Goal: Information Seeking & Learning: Learn about a topic

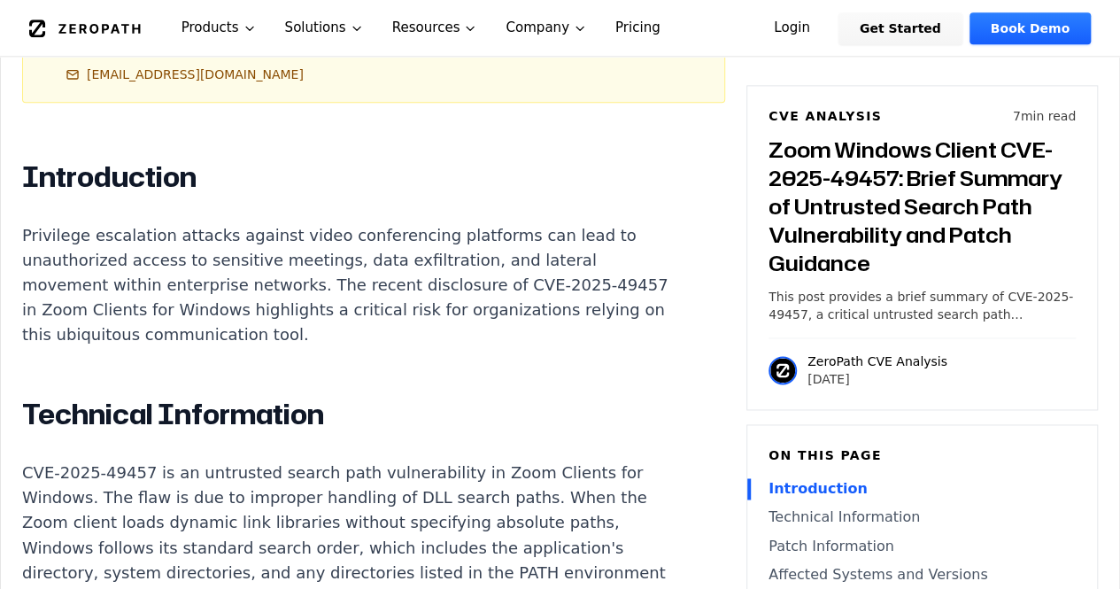
scroll to position [1148, 0]
drag, startPoint x: 137, startPoint y: 446, endPoint x: 18, endPoint y: 439, distance: 119.8
copy p "CVE-2025-49457"
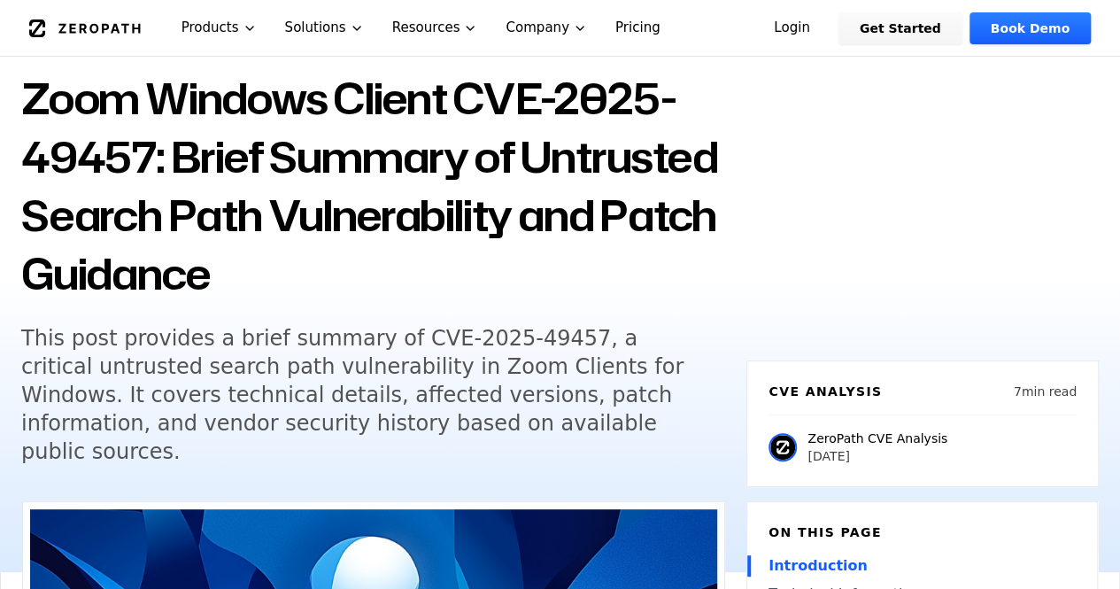
scroll to position [113, 0]
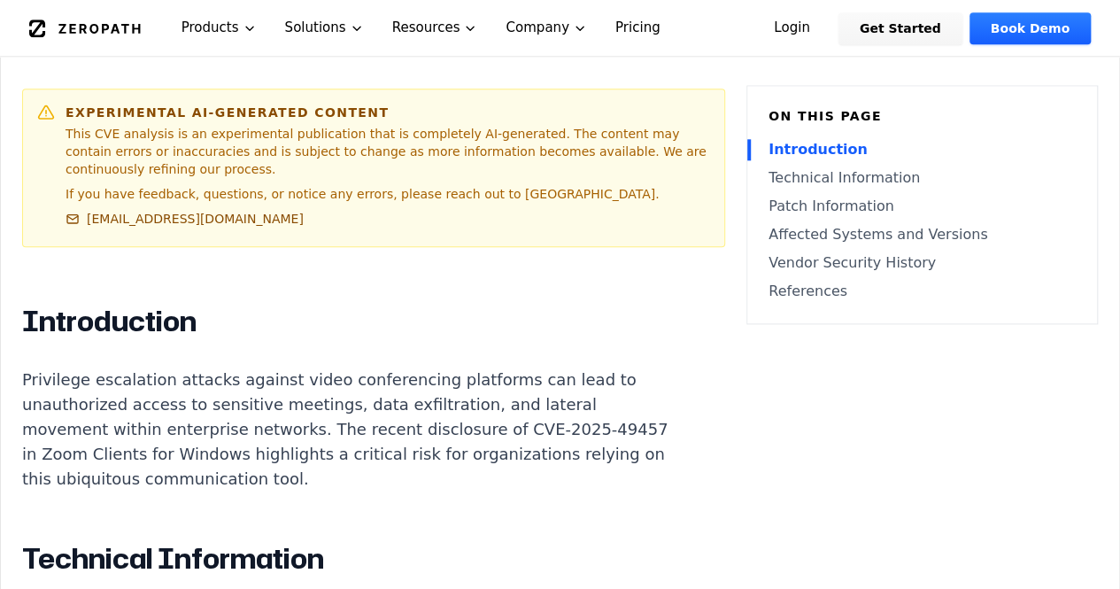
click at [815, 167] on link "Technical Information" at bounding box center [922, 177] width 307 height 21
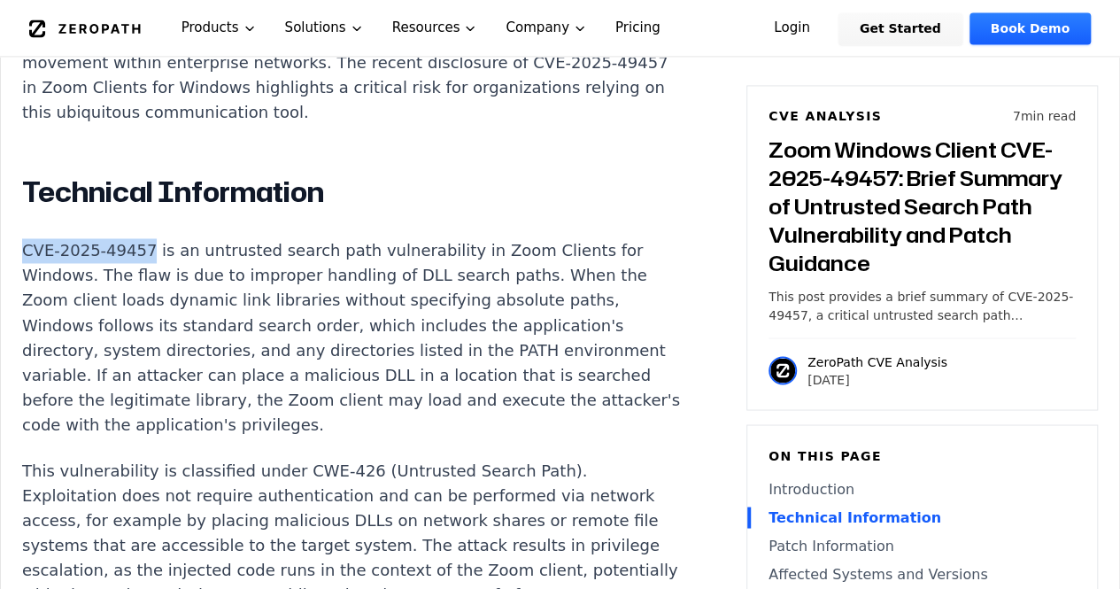
scroll to position [1426, 0]
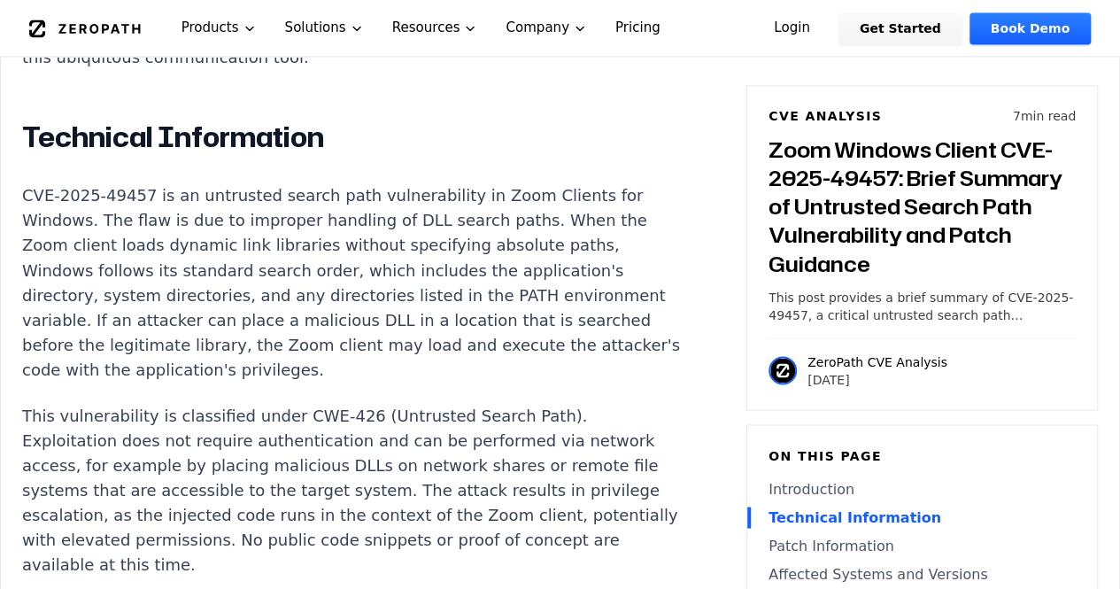
click at [542, 403] on p "This vulnerability is classified under CWE-426 (Untrusted Search Path). Exploit…" at bounding box center [351, 490] width 659 height 174
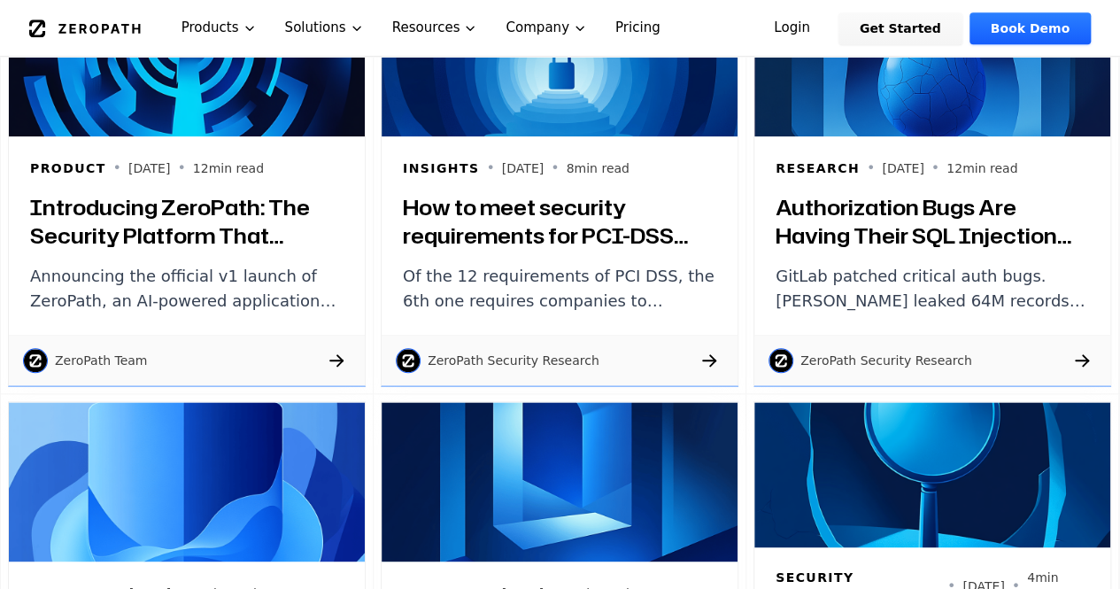
scroll to position [881, 0]
